Goal: Navigation & Orientation: Go to known website

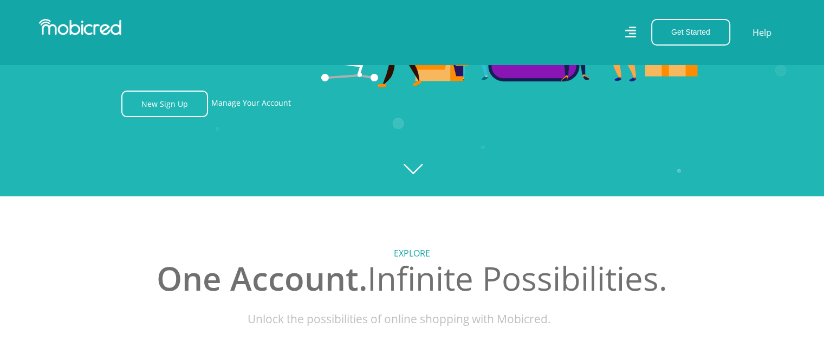
scroll to position [325, 0]
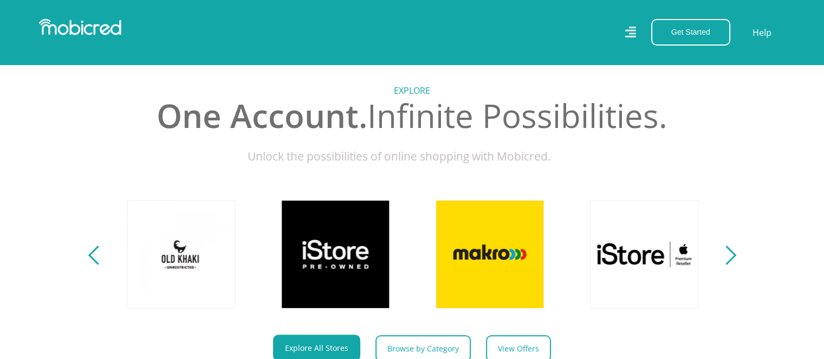
click at [730, 260] on div "Next" at bounding box center [726, 254] width 19 height 19
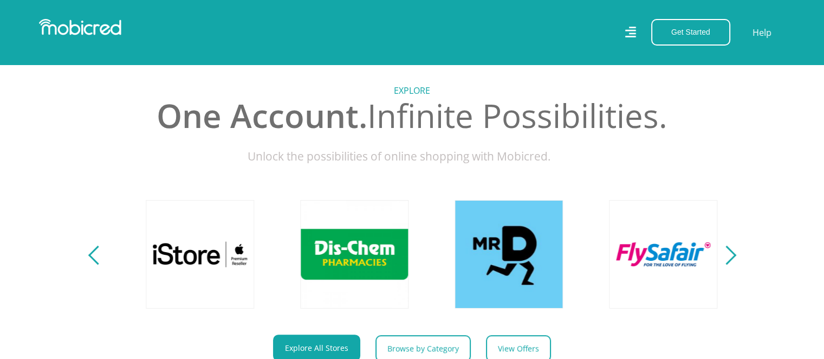
scroll to position [0, 1389]
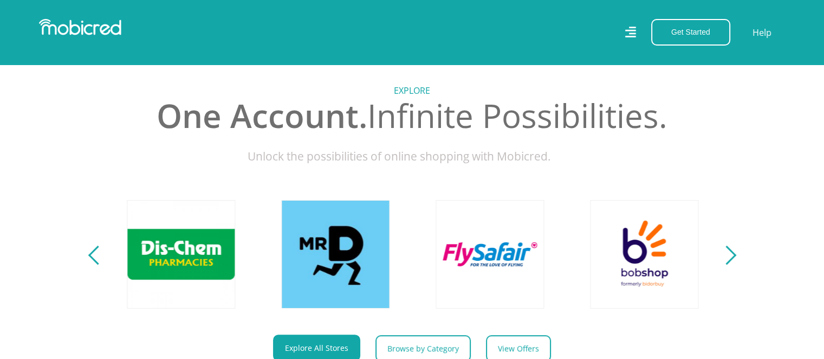
click at [730, 260] on div "Next" at bounding box center [726, 254] width 19 height 19
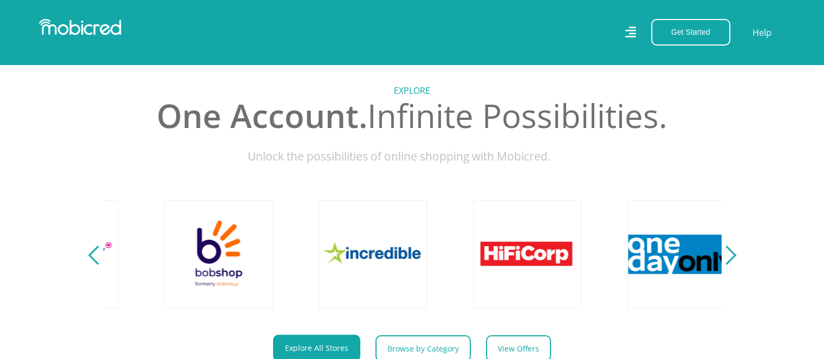
scroll to position [0, 2007]
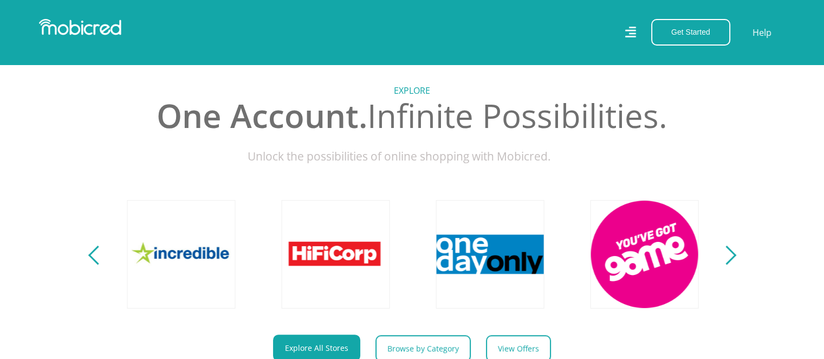
click at [730, 261] on div "Next" at bounding box center [726, 254] width 19 height 19
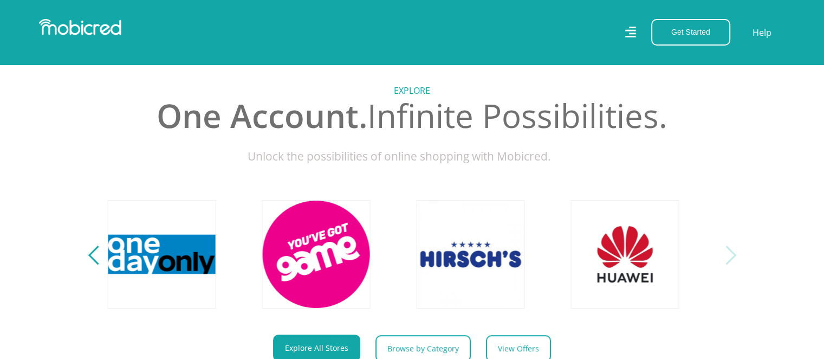
scroll to position [0, 2471]
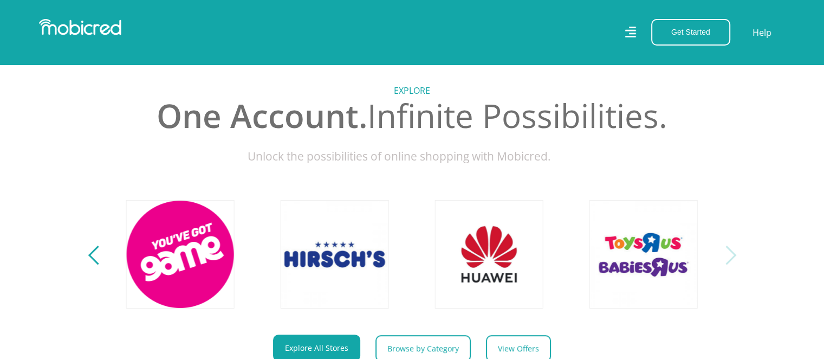
click at [731, 263] on div "Next" at bounding box center [726, 254] width 19 height 19
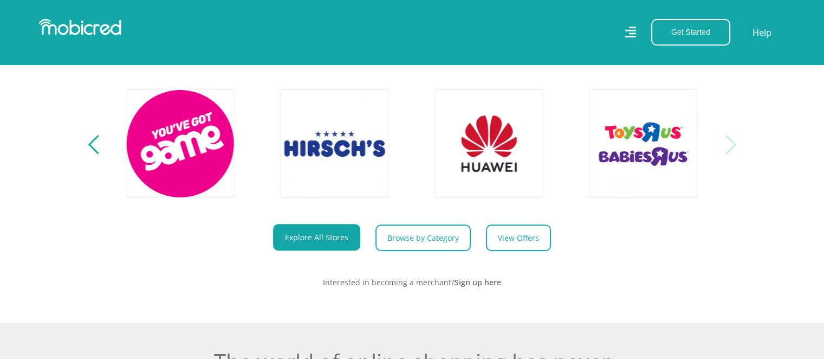
scroll to position [433, 0]
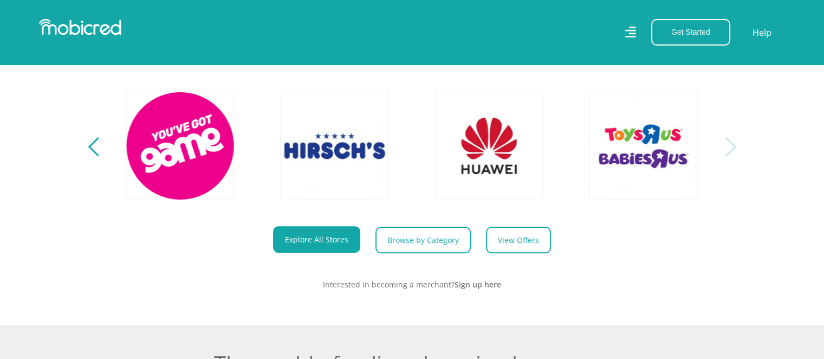
click at [90, 156] on div "Previous" at bounding box center [97, 146] width 19 height 19
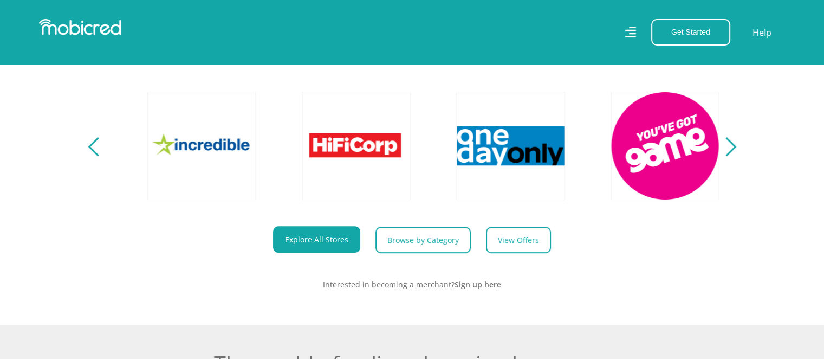
scroll to position [0, 1853]
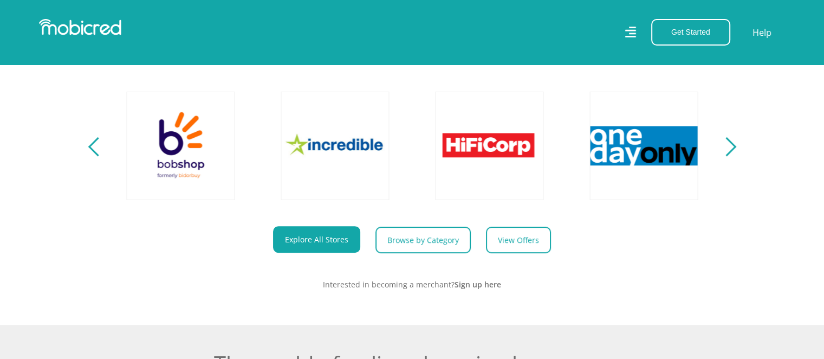
click at [90, 156] on div "Previous" at bounding box center [97, 146] width 19 height 19
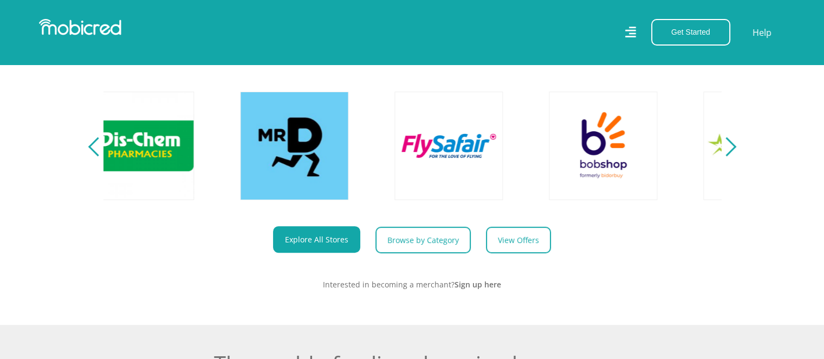
scroll to position [0, 1235]
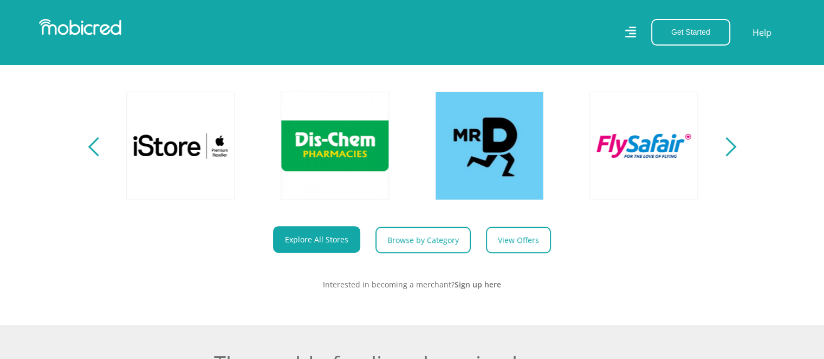
click at [90, 156] on div "Previous" at bounding box center [97, 146] width 19 height 19
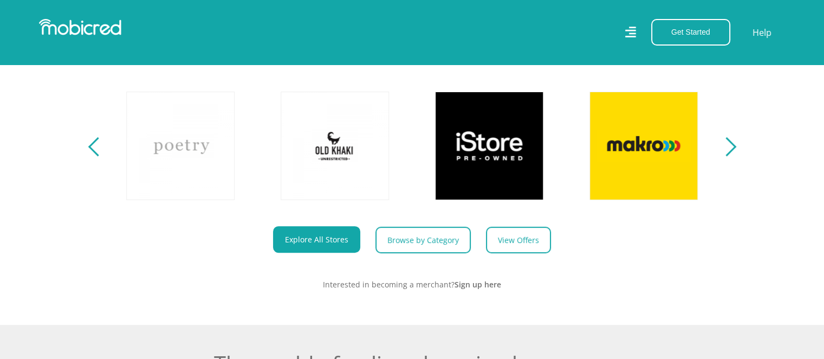
click at [90, 156] on div "Previous" at bounding box center [97, 146] width 19 height 19
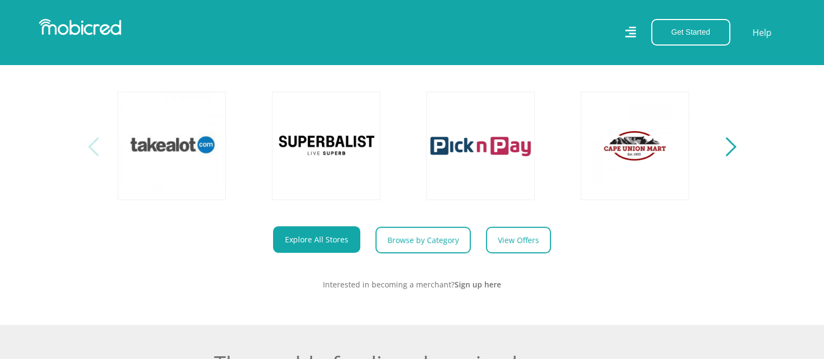
scroll to position [0, 0]
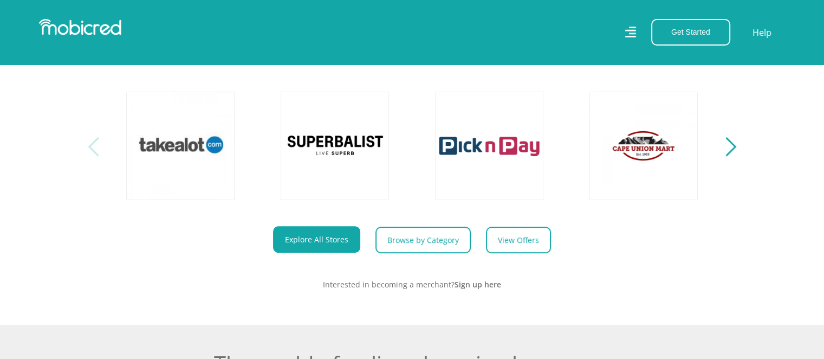
click at [90, 156] on div "Previous" at bounding box center [97, 146] width 19 height 19
click at [306, 245] on link "Explore All Stores" at bounding box center [316, 239] width 87 height 27
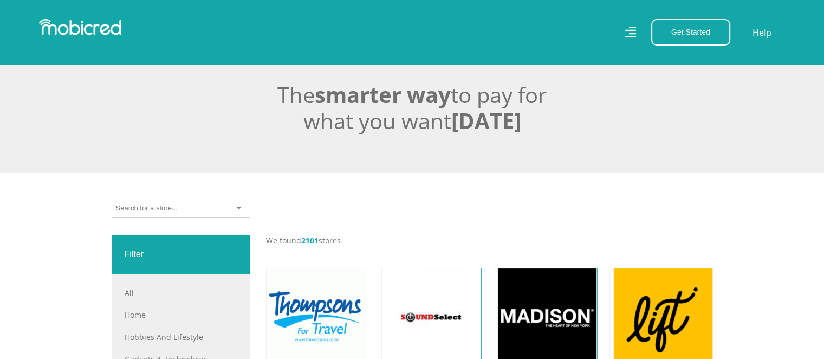
scroll to position [271, 0]
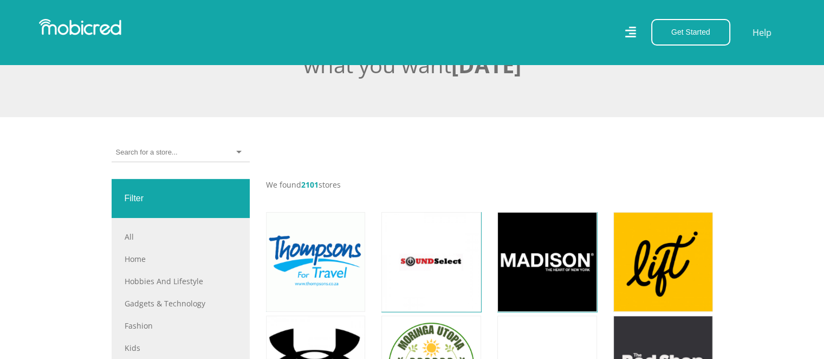
click at [139, 153] on input "select-one" at bounding box center [146, 152] width 61 height 10
type input "bradlo"
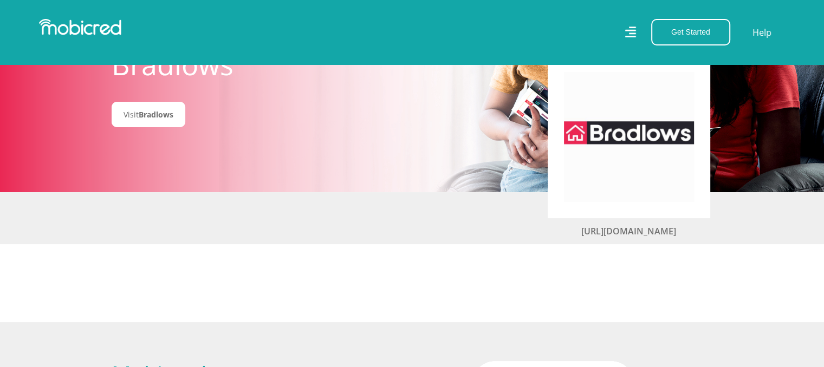
scroll to position [54, 0]
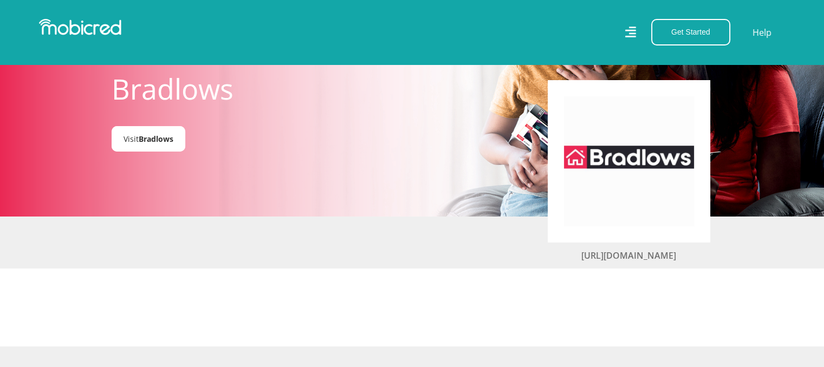
click at [138, 142] on link "Visit Bradlows" at bounding box center [149, 138] width 74 height 25
